Goal: Check status: Check status

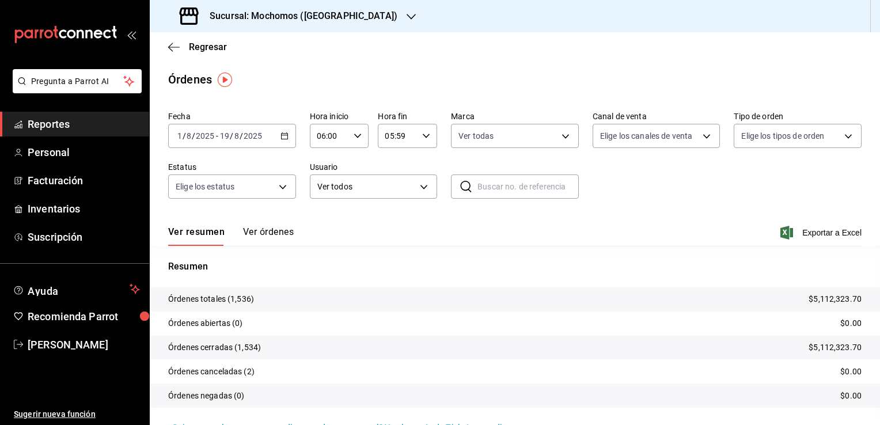
click at [283, 138] on icon "button" at bounding box center [284, 136] width 8 height 8
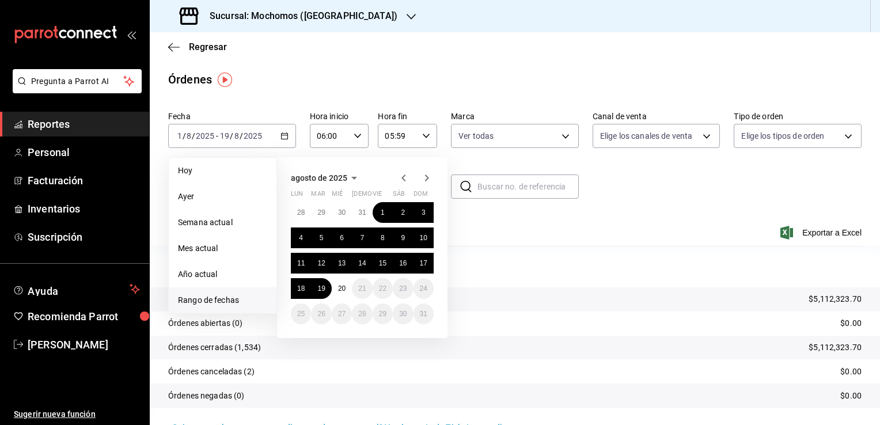
click at [115, 117] on span "Reportes" at bounding box center [84, 124] width 112 height 16
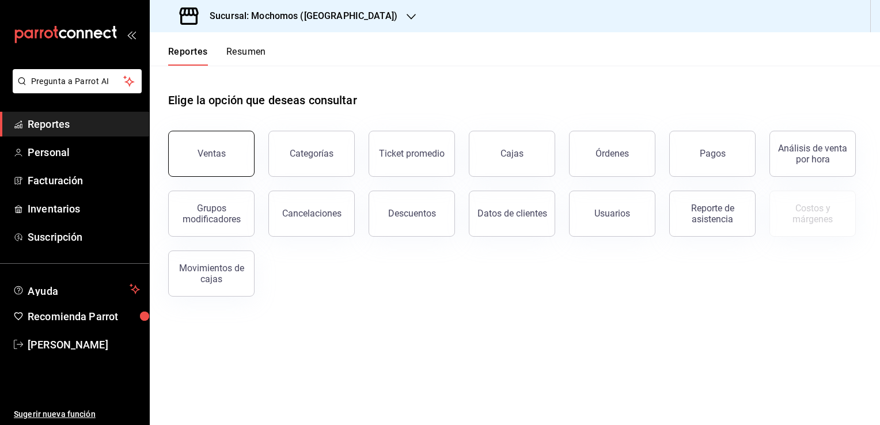
click at [229, 149] on button "Ventas" at bounding box center [211, 154] width 86 height 46
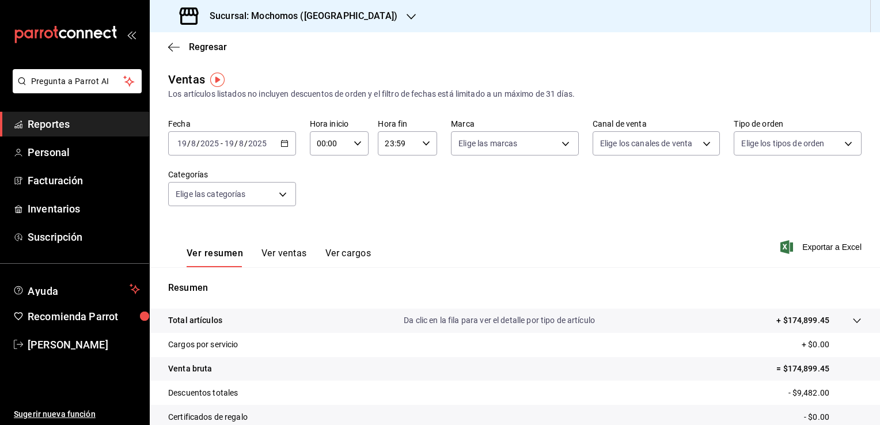
click at [283, 143] on icon "button" at bounding box center [284, 143] width 8 height 8
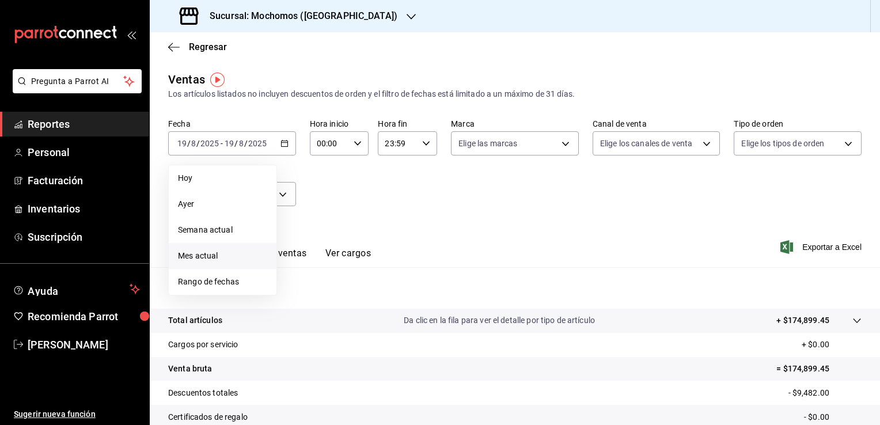
click at [221, 257] on span "Mes actual" at bounding box center [222, 256] width 89 height 12
